Goal: Task Accomplishment & Management: Manage account settings

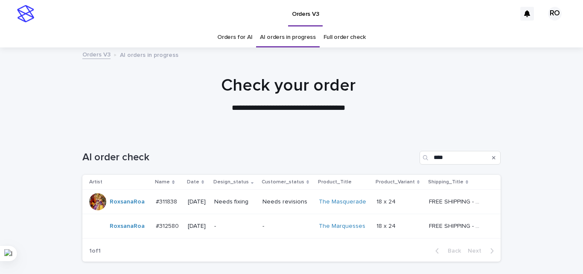
scroll to position [27, 0]
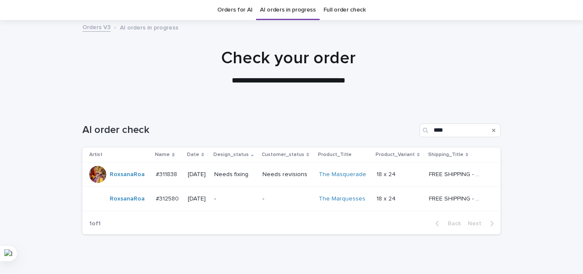
click at [278, 113] on div "AI order check ****" at bounding box center [291, 126] width 419 height 41
click at [240, 174] on p "Needs fixing" at bounding box center [234, 174] width 41 height 7
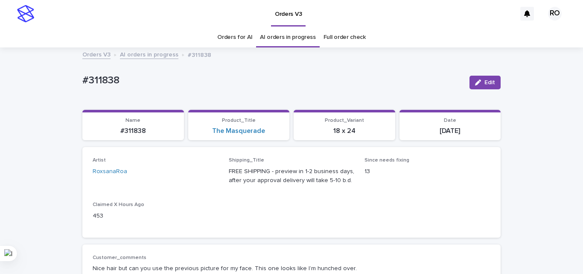
scroll to position [43, 0]
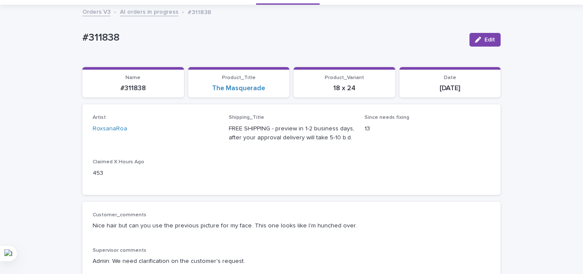
click at [94, 34] on p "#311838" at bounding box center [272, 38] width 380 height 12
copy p "311838"
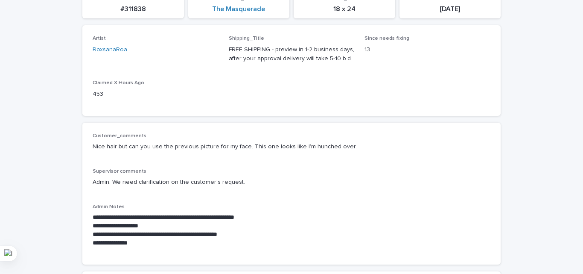
scroll to position [128, 0]
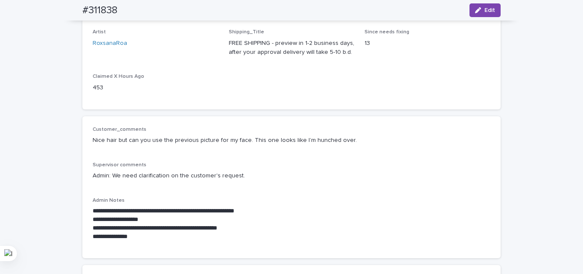
click at [291, 168] on div "Supervisor comments Admin: We need clarification on the customer's request." at bounding box center [292, 174] width 398 height 25
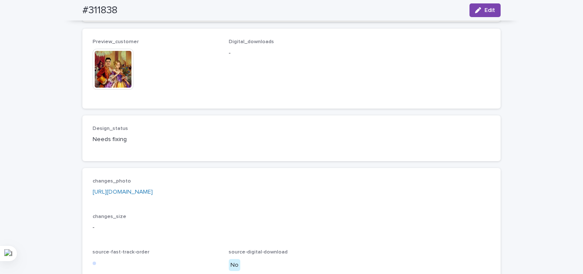
scroll to position [555, 0]
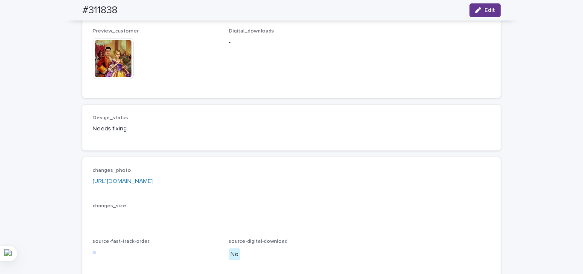
drag, startPoint x: 492, startPoint y: 4, endPoint x: 434, endPoint y: 32, distance: 64.4
click at [492, 4] on button "Edit" at bounding box center [485, 10] width 31 height 14
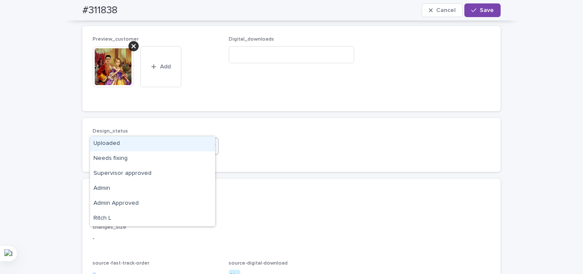
click at [126, 153] on div "Needs fixing" at bounding box center [145, 146] width 104 height 14
click at [132, 145] on div "Uploaded" at bounding box center [152, 143] width 125 height 15
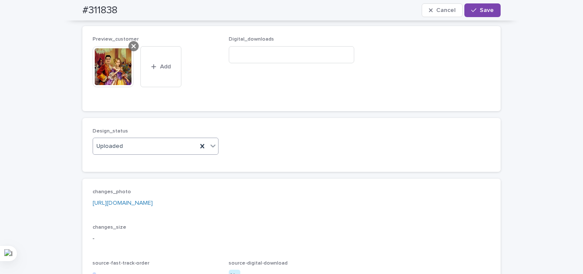
click at [132, 50] on icon at bounding box center [134, 46] width 4 height 7
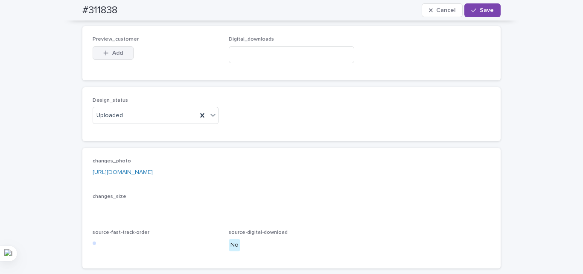
click at [117, 56] on span "Add" at bounding box center [117, 53] width 11 height 6
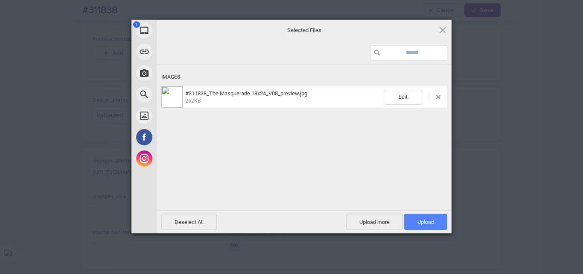
click at [430, 220] on span "Upload 1" at bounding box center [426, 222] width 17 height 6
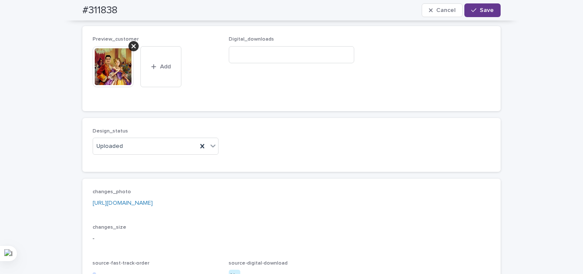
click at [480, 10] on span "Save" at bounding box center [487, 10] width 14 height 6
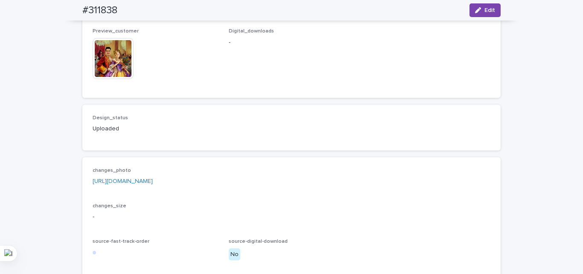
click at [117, 79] on img at bounding box center [113, 58] width 41 height 41
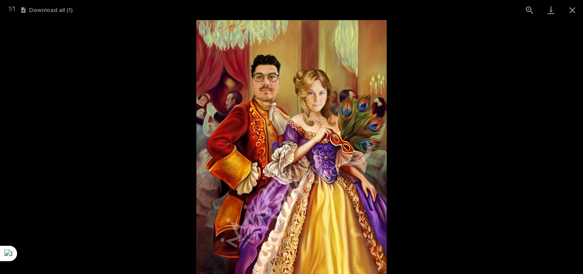
click at [80, 169] on picture at bounding box center [291, 147] width 583 height 254
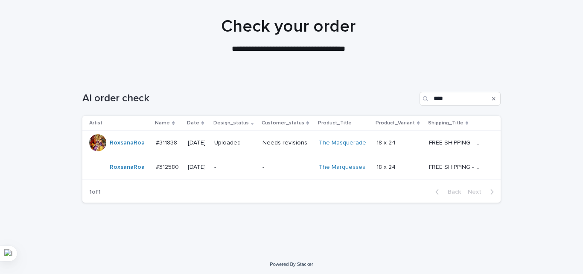
scroll to position [61, 0]
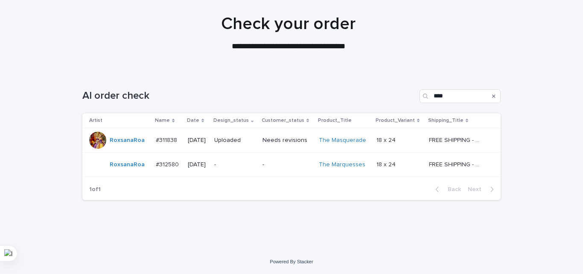
click at [235, 164] on p "-" at bounding box center [234, 164] width 41 height 7
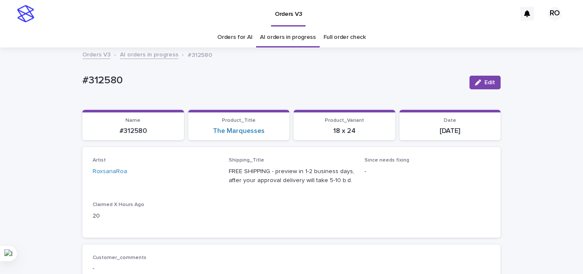
click at [114, 82] on p "#312580" at bounding box center [272, 80] width 380 height 12
copy p "312580"
click at [278, 132] on div "The Marquesses" at bounding box center [238, 131] width 91 height 8
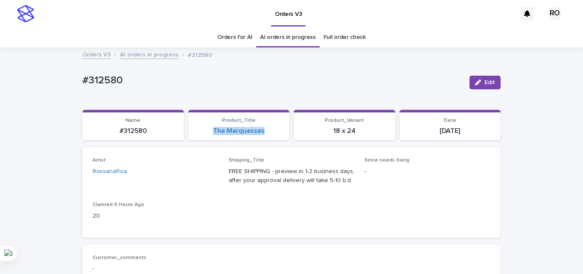
click at [278, 132] on div "The Marquesses" at bounding box center [238, 131] width 91 height 8
copy link "The Marquesses"
click at [347, 213] on div "Artist [PERSON_NAME] Shipping_Title FREE SHIPPING - preview in 1-2 business day…" at bounding box center [292, 192] width 398 height 70
click at [445, 129] on p "[DATE]" at bounding box center [450, 131] width 91 height 8
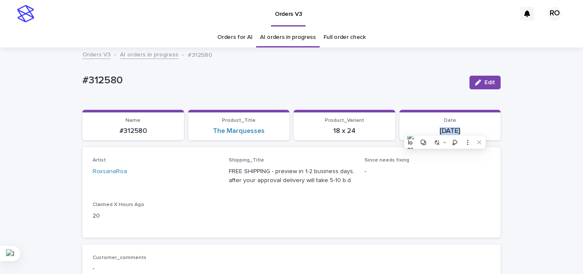
click at [445, 129] on p "[DATE]" at bounding box center [450, 131] width 91 height 8
copy div "[DATE] Loading... Saving…"
click at [294, 198] on div "Artist [PERSON_NAME] Shipping_Title FREE SHIPPING - preview in 1-2 business day…" at bounding box center [292, 192] width 398 height 70
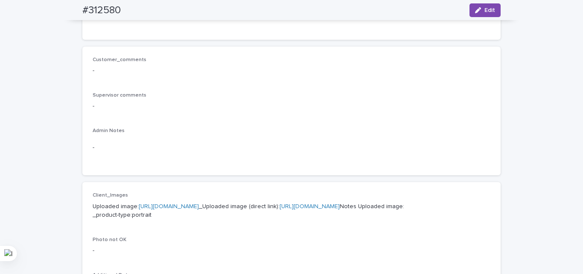
scroll to position [342, 0]
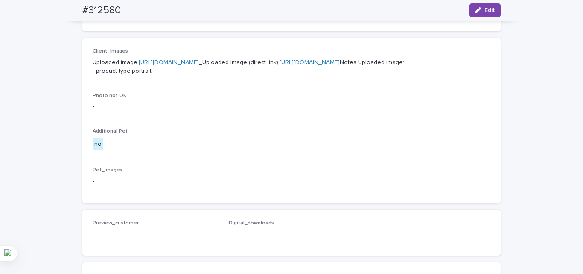
click at [97, 7] on h2 "#312580" at bounding box center [101, 10] width 38 height 12
copy div "#312580 Edit"
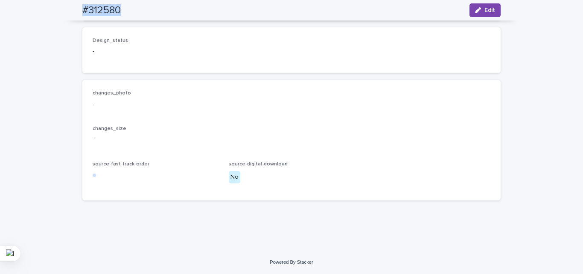
scroll to position [621, 0]
click at [289, 153] on div "changes_photo - changes_size - source-fast-track-order source-digital-download …" at bounding box center [292, 140] width 398 height 100
click at [490, 9] on span "Edit" at bounding box center [490, 10] width 11 height 6
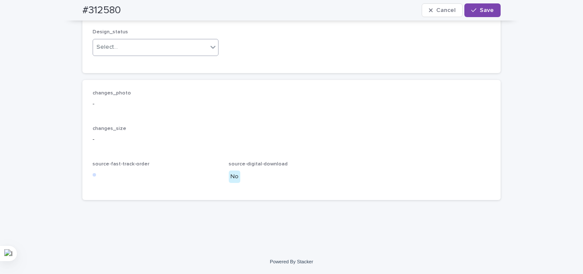
click at [134, 54] on div "Select..." at bounding box center [150, 47] width 114 height 14
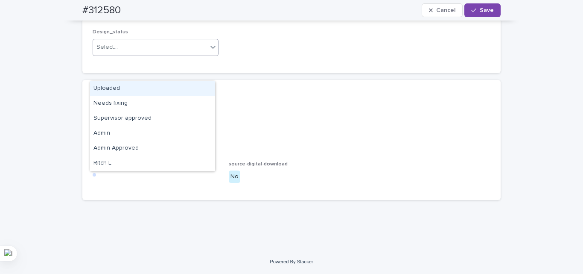
click at [134, 86] on div "Uploaded" at bounding box center [152, 88] width 125 height 15
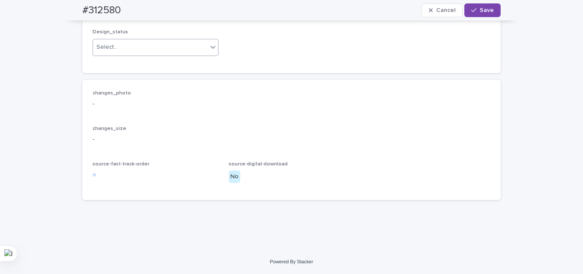
click at [177, 132] on p "changes_size" at bounding box center [292, 129] width 398 height 6
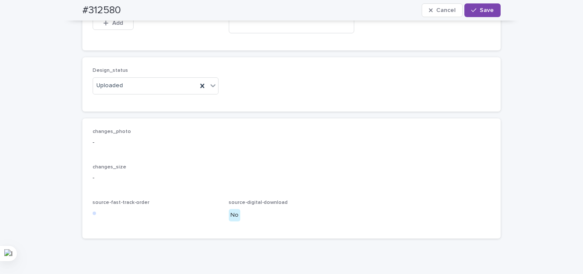
scroll to position [536, 0]
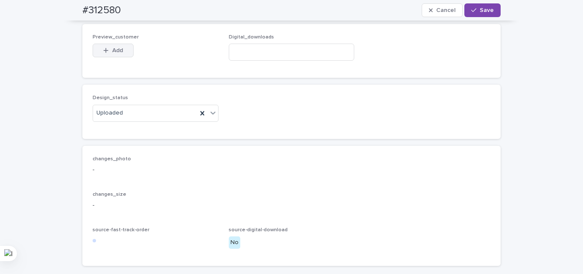
click at [115, 53] on span "Add" at bounding box center [117, 50] width 11 height 6
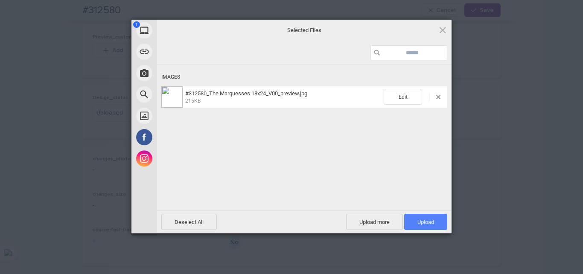
click at [438, 223] on span "Upload 1" at bounding box center [425, 222] width 43 height 16
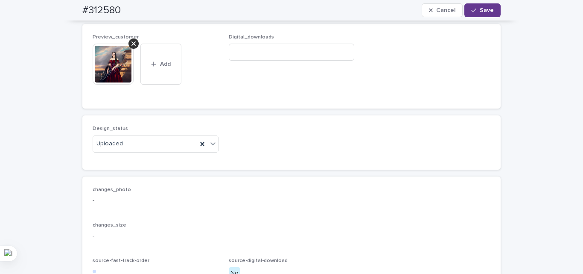
click at [487, 14] on button "Save" at bounding box center [483, 10] width 36 height 14
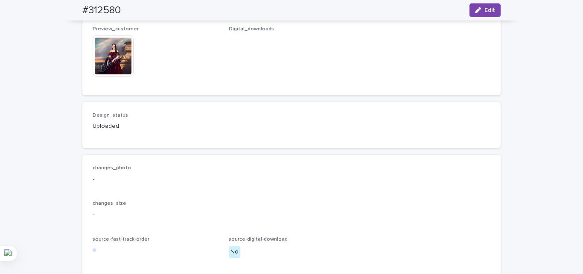
click at [321, 148] on div "Design_status Uploaded" at bounding box center [291, 125] width 419 height 46
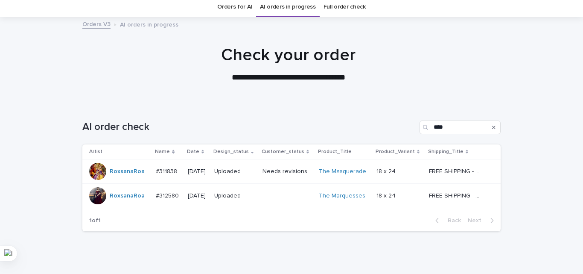
scroll to position [61, 0]
